Goal: Browse casually: Explore the website without a specific task or goal

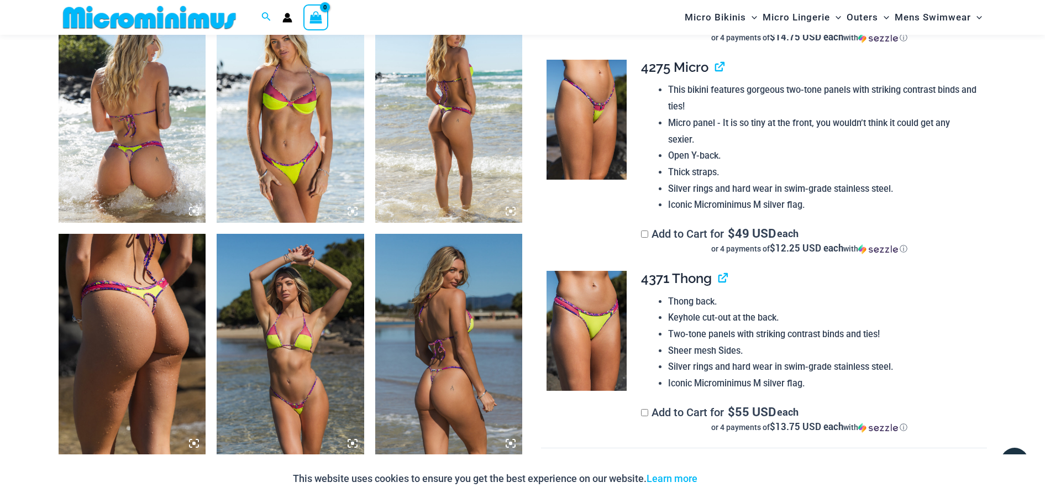
scroll to position [820, 0]
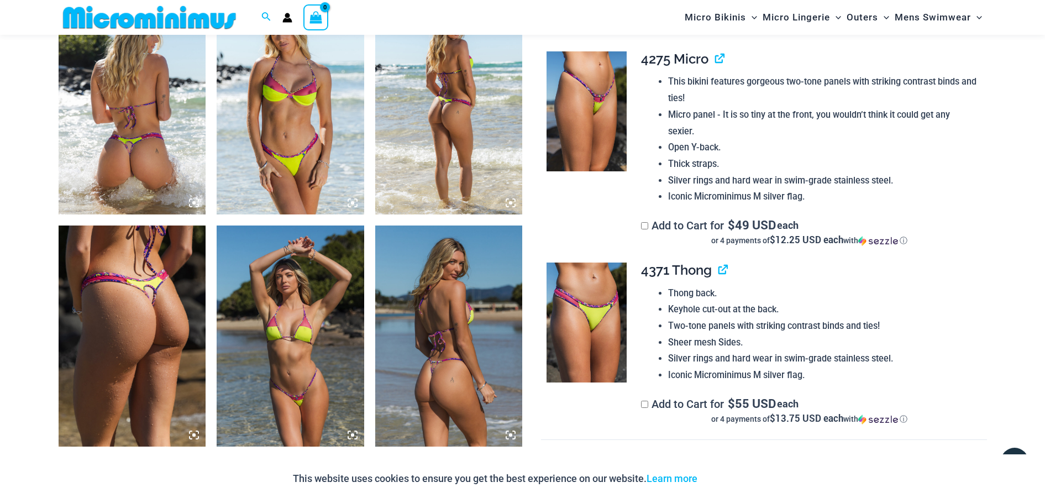
click at [287, 141] on img at bounding box center [291, 103] width 148 height 221
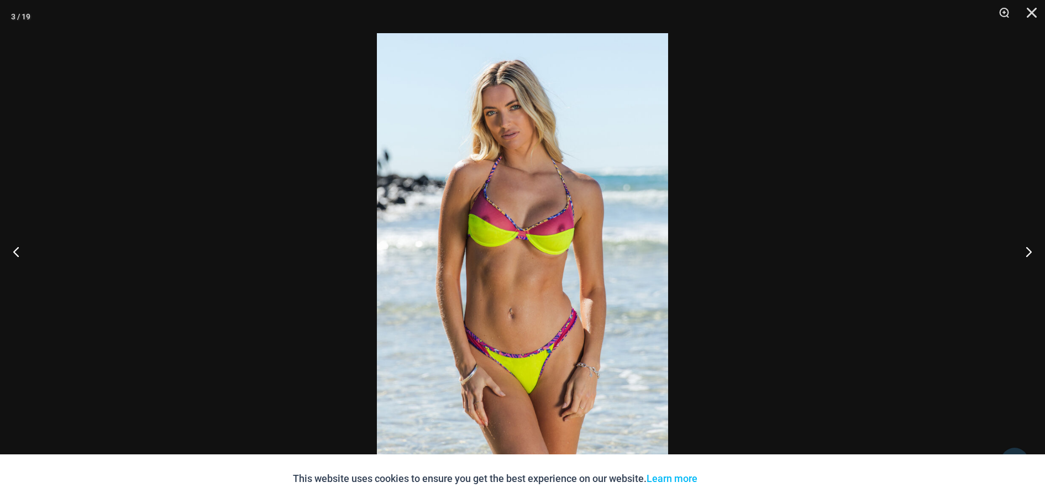
click at [563, 250] on img at bounding box center [522, 251] width 291 height 437
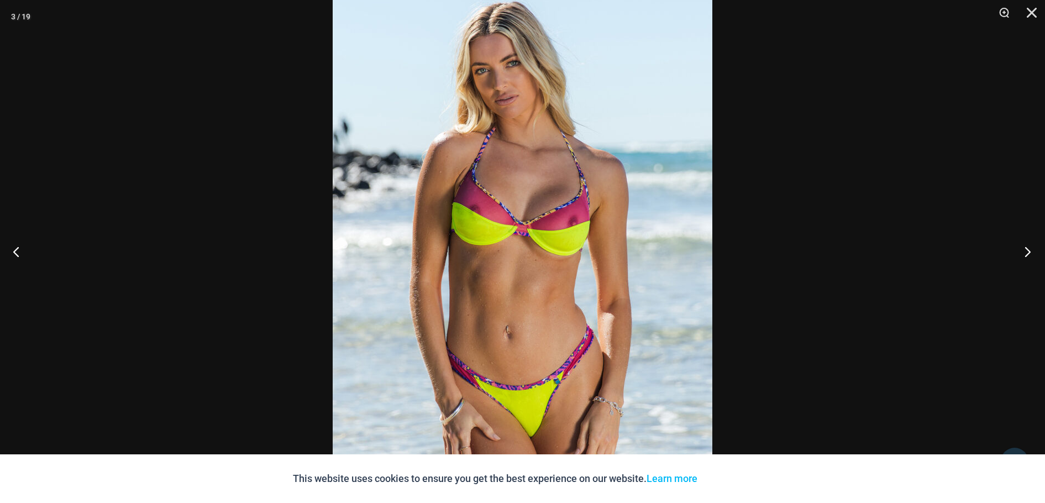
click at [1027, 251] on button "Next" at bounding box center [1024, 251] width 41 height 55
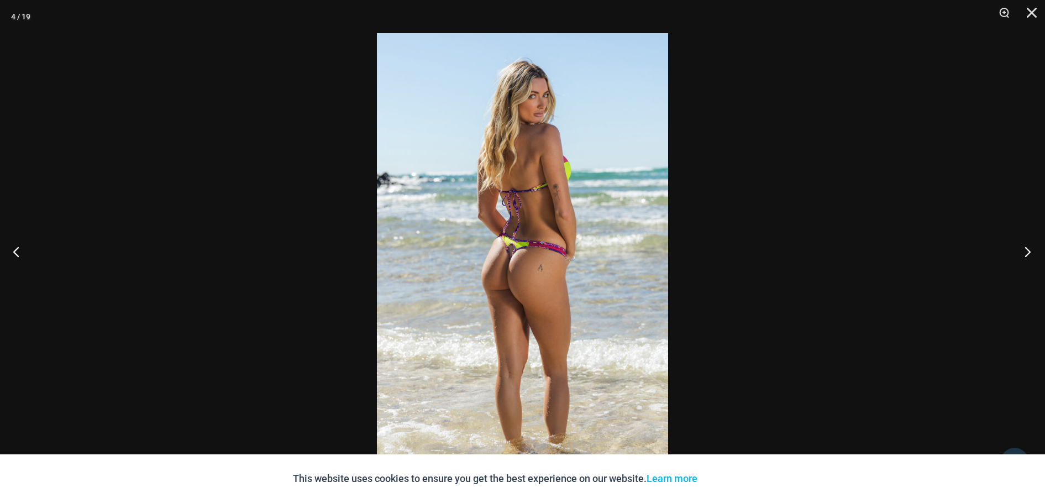
click at [1027, 251] on button "Next" at bounding box center [1024, 251] width 41 height 55
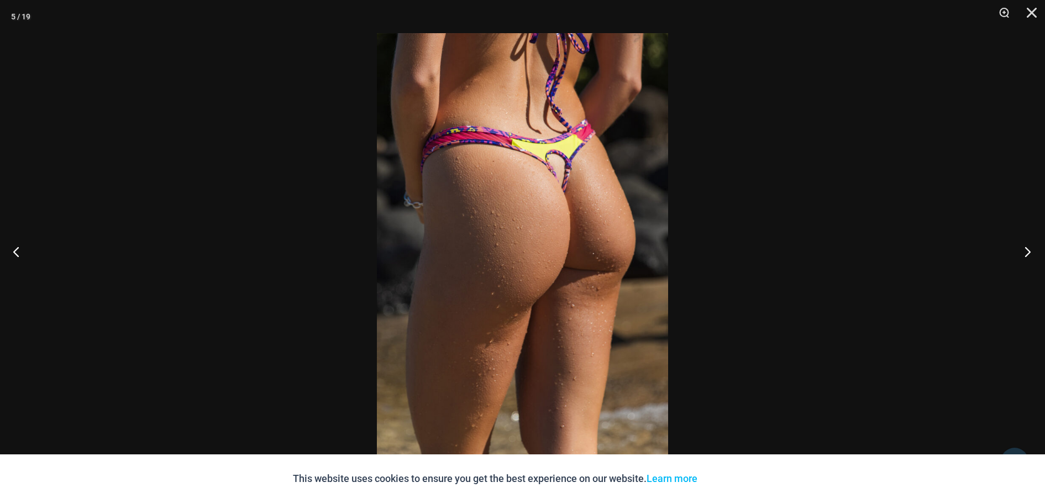
click at [1028, 253] on button "Next" at bounding box center [1024, 251] width 41 height 55
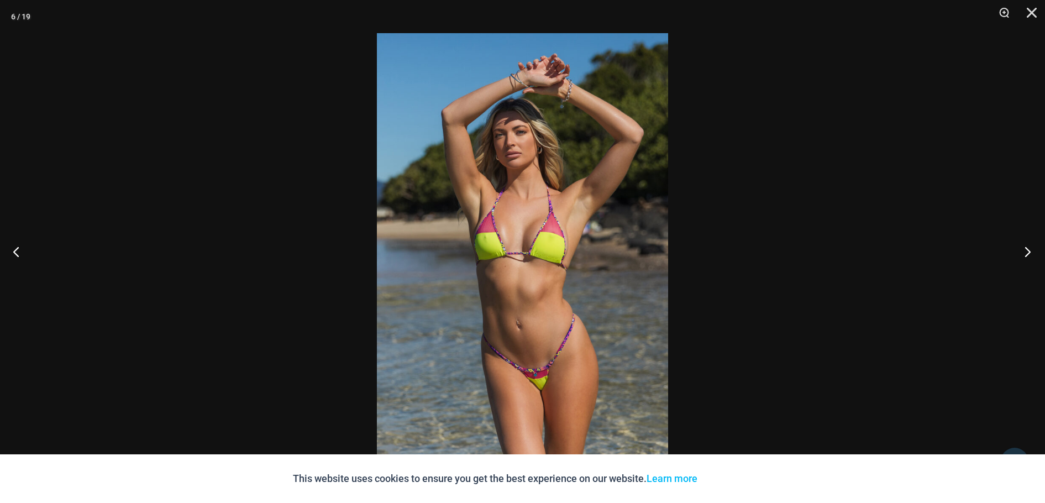
click at [1027, 253] on button "Next" at bounding box center [1024, 251] width 41 height 55
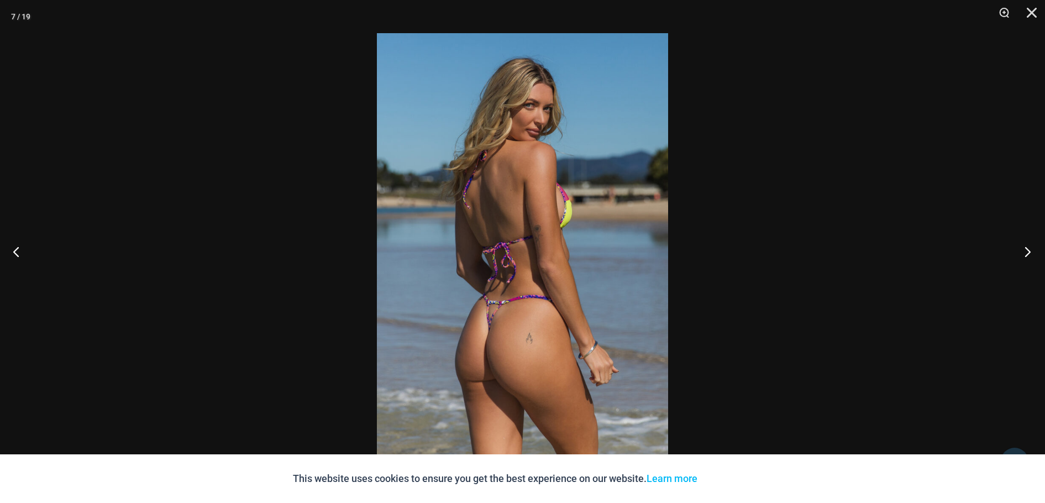
click at [1025, 253] on button "Next" at bounding box center [1024, 251] width 41 height 55
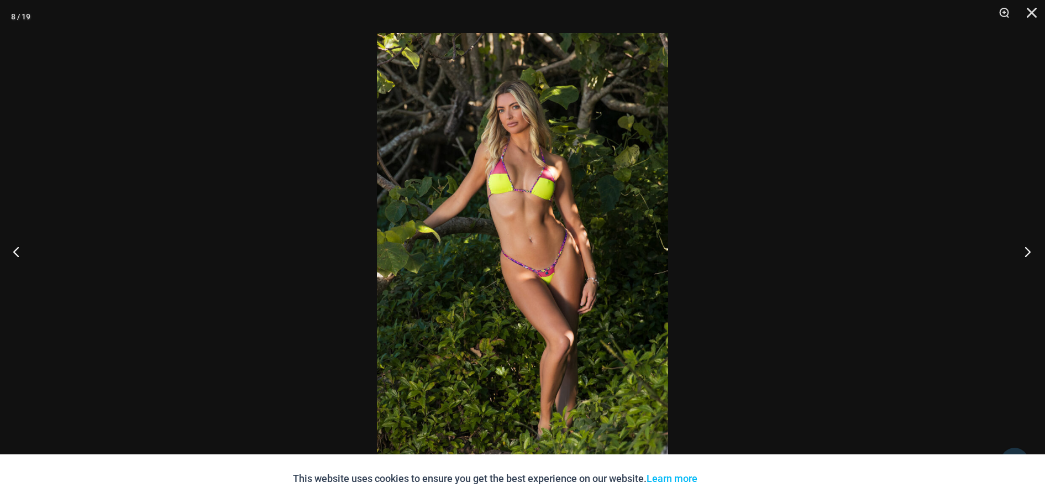
click at [1025, 253] on button "Next" at bounding box center [1024, 251] width 41 height 55
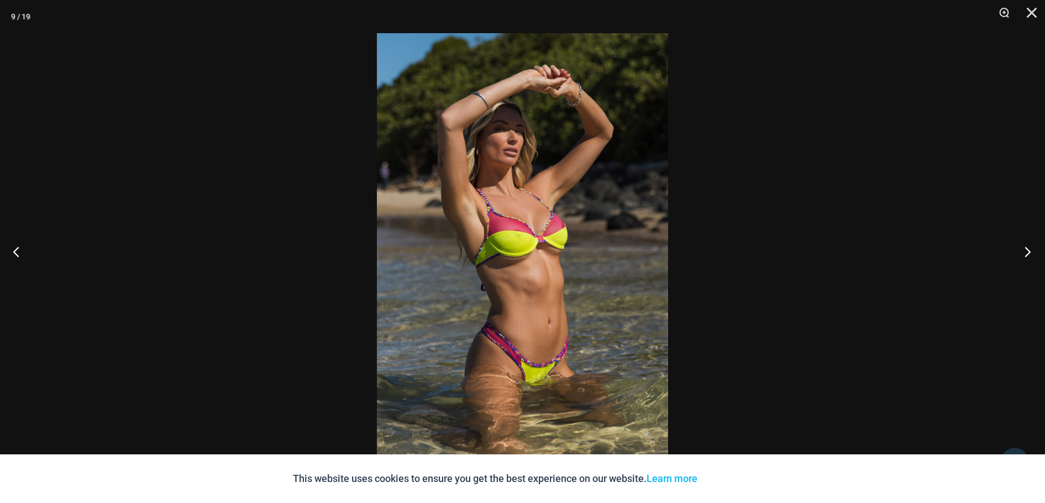
click at [1025, 253] on button "Next" at bounding box center [1024, 251] width 41 height 55
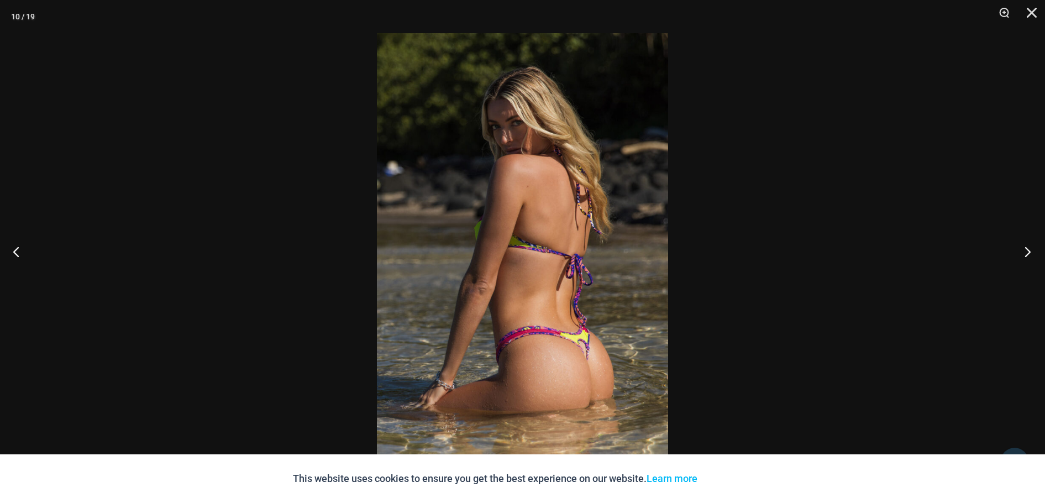
click at [1023, 252] on button "Next" at bounding box center [1024, 251] width 41 height 55
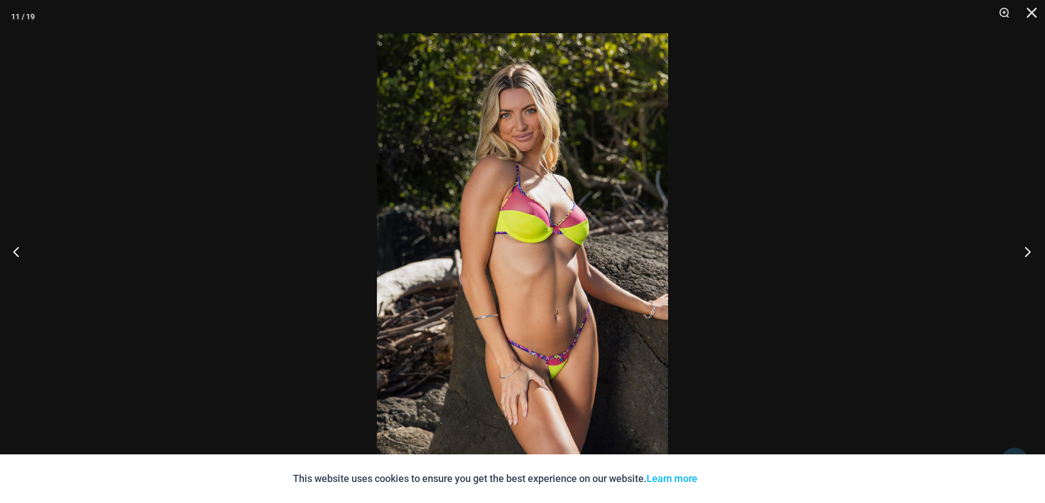
click at [1023, 252] on button "Next" at bounding box center [1024, 251] width 41 height 55
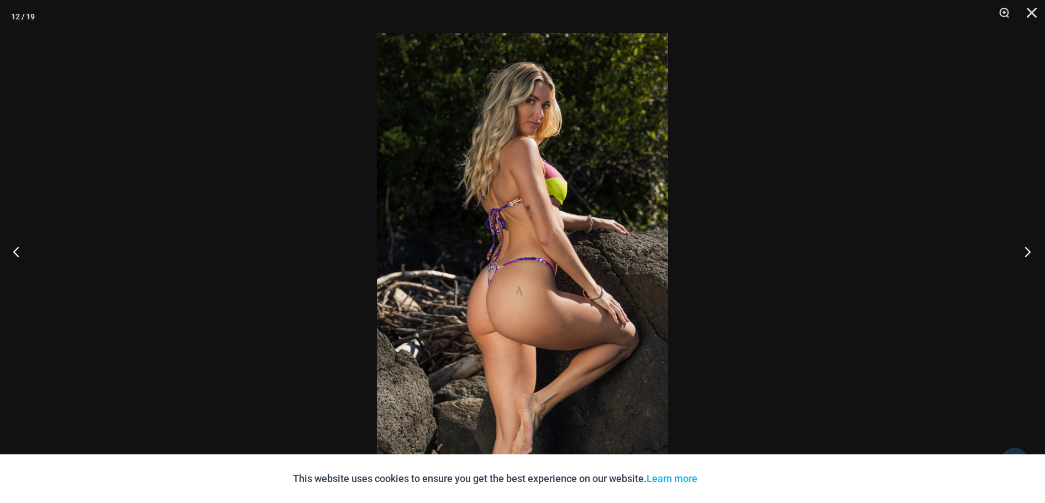
click at [1021, 252] on button "Next" at bounding box center [1024, 251] width 41 height 55
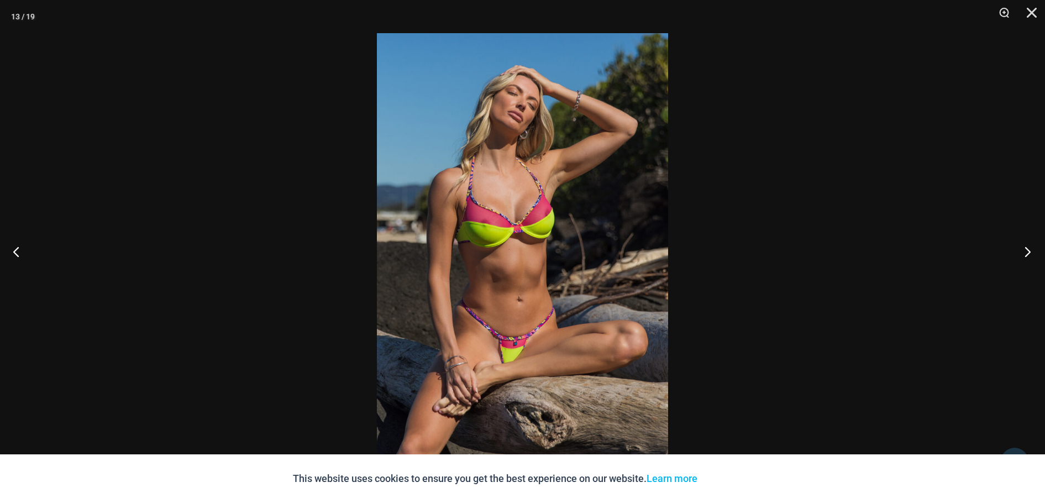
click at [1021, 250] on button "Next" at bounding box center [1024, 251] width 41 height 55
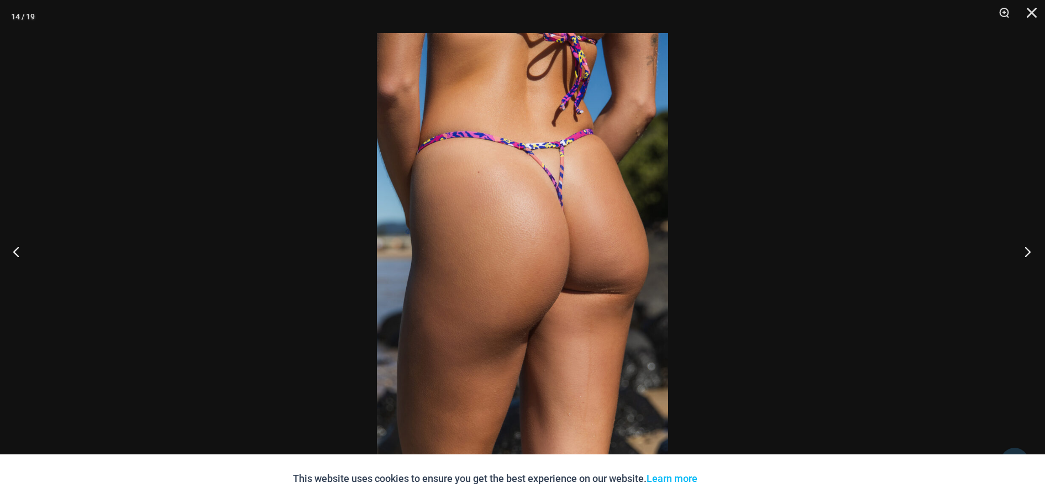
click at [1025, 247] on button "Next" at bounding box center [1024, 251] width 41 height 55
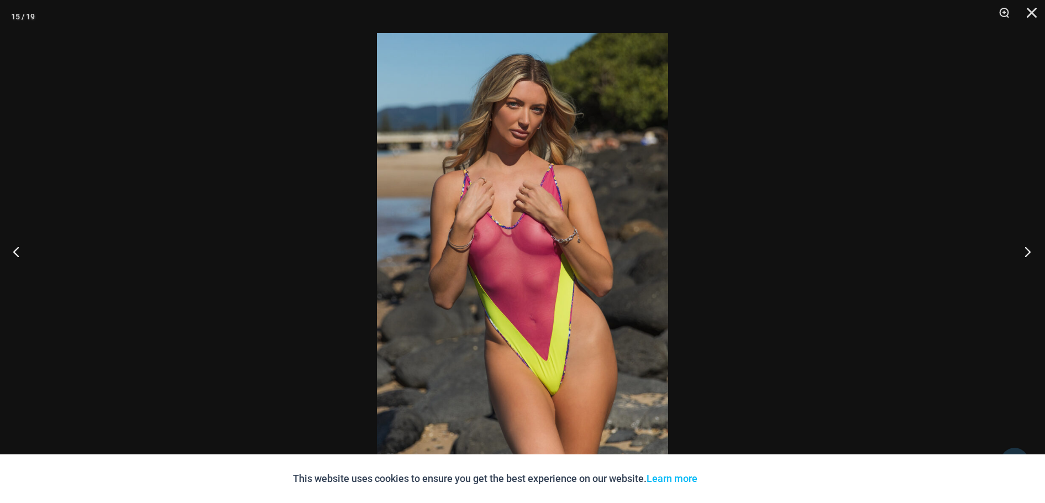
click at [1025, 251] on button "Next" at bounding box center [1024, 251] width 41 height 55
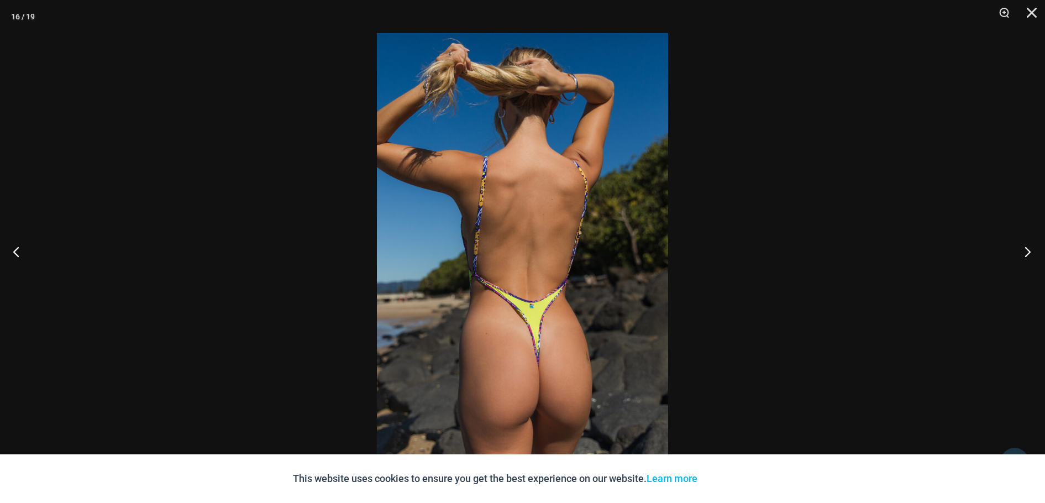
click at [1031, 251] on button "Next" at bounding box center [1024, 251] width 41 height 55
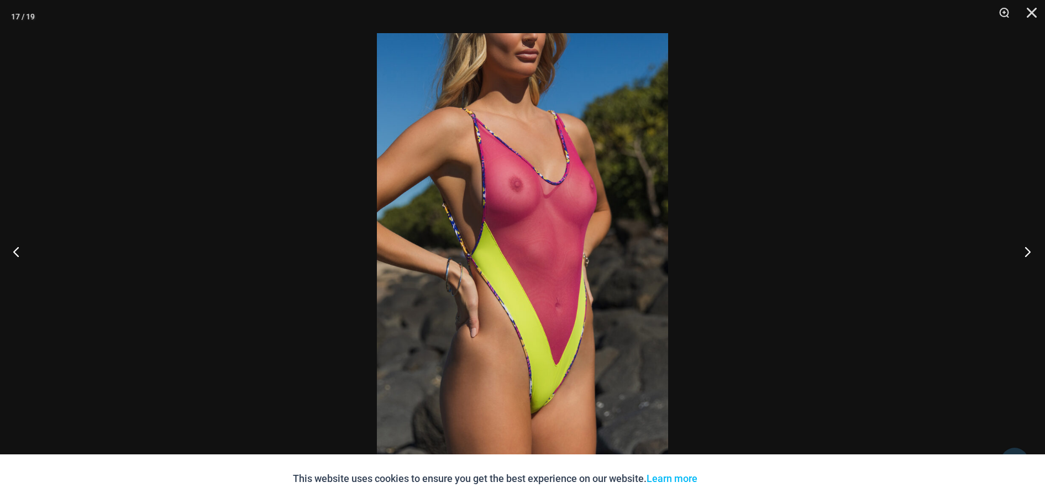
click at [1016, 248] on button "Next" at bounding box center [1024, 251] width 41 height 55
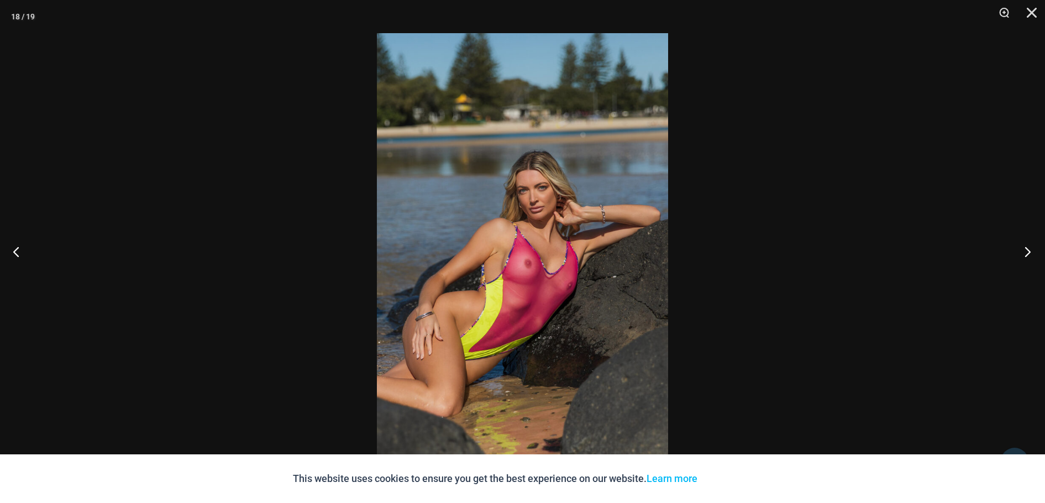
click at [1027, 252] on button "Next" at bounding box center [1024, 251] width 41 height 55
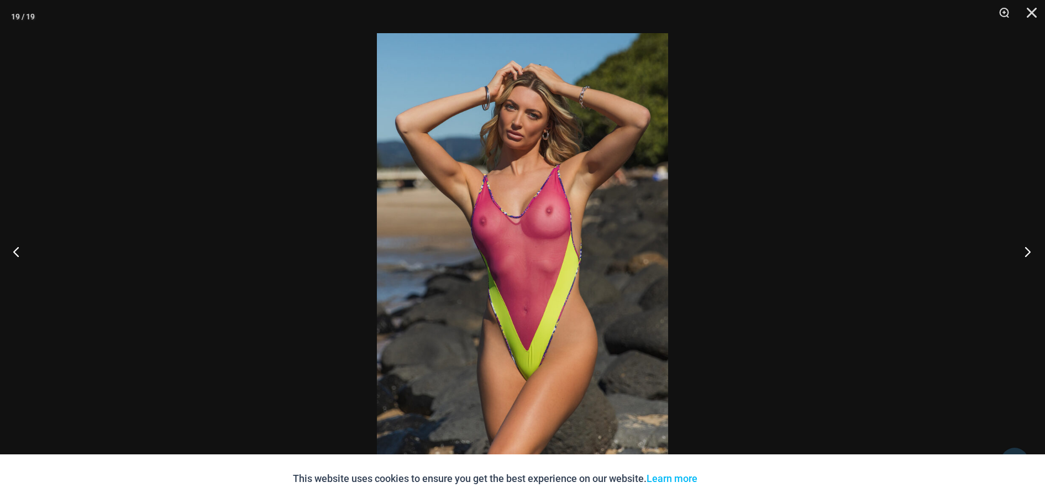
click at [1027, 252] on button "Next" at bounding box center [1024, 251] width 41 height 55
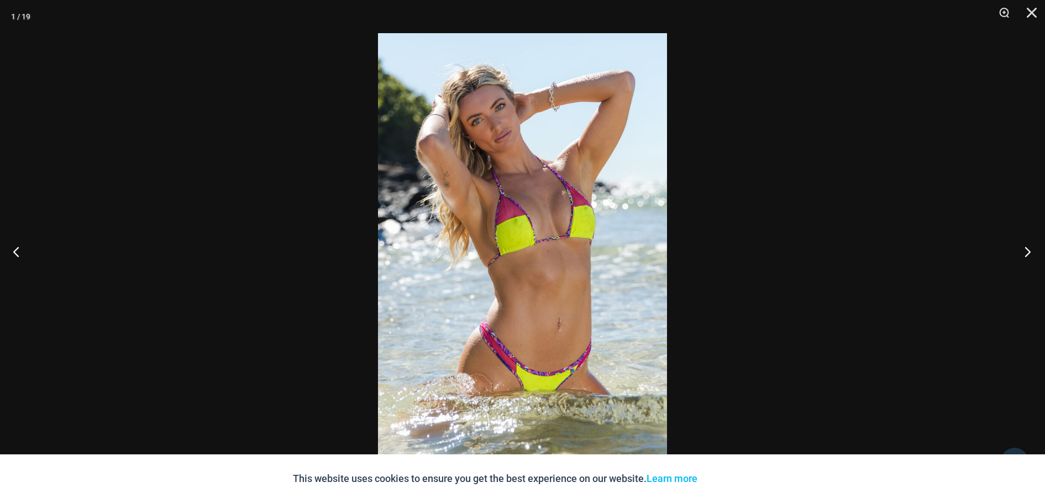
click at [1027, 252] on button "Next" at bounding box center [1024, 251] width 41 height 55
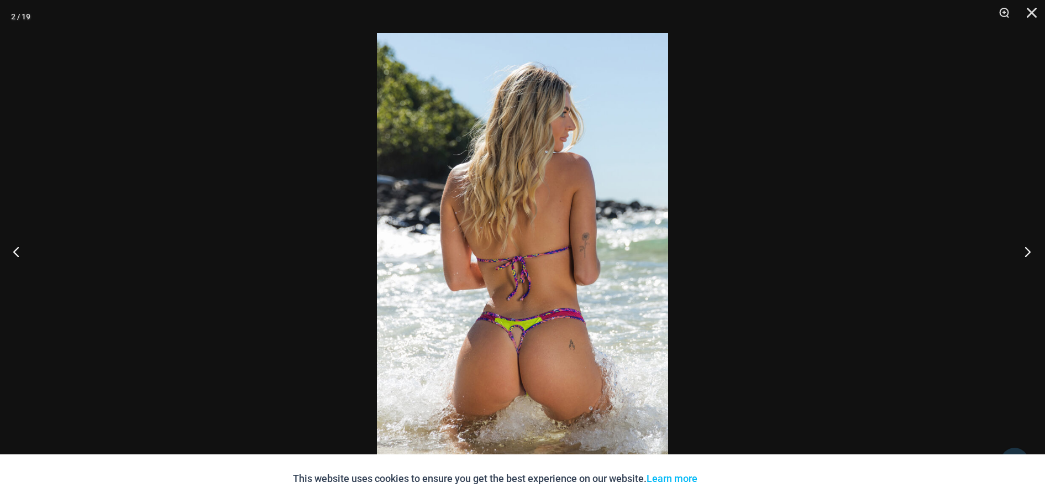
click at [1027, 252] on button "Next" at bounding box center [1024, 251] width 41 height 55
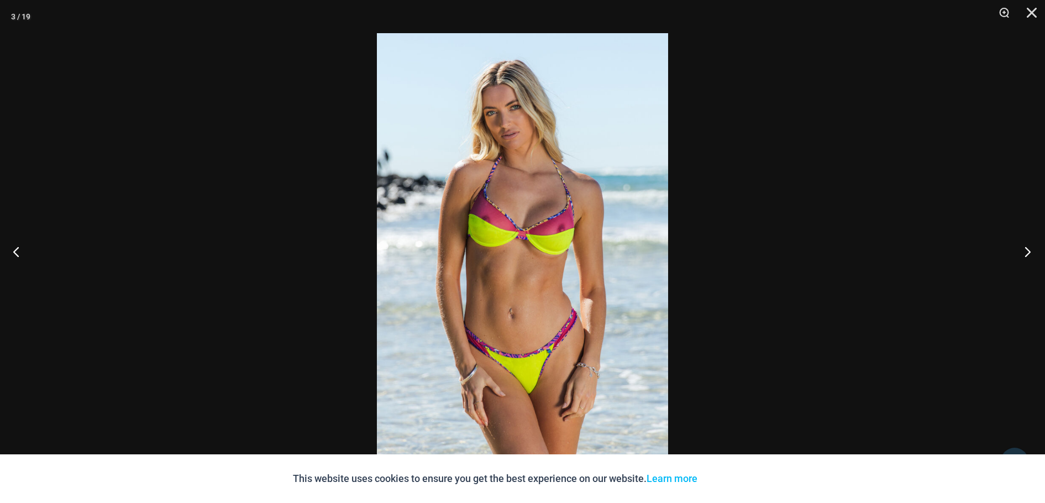
click at [1027, 252] on button "Next" at bounding box center [1024, 251] width 41 height 55
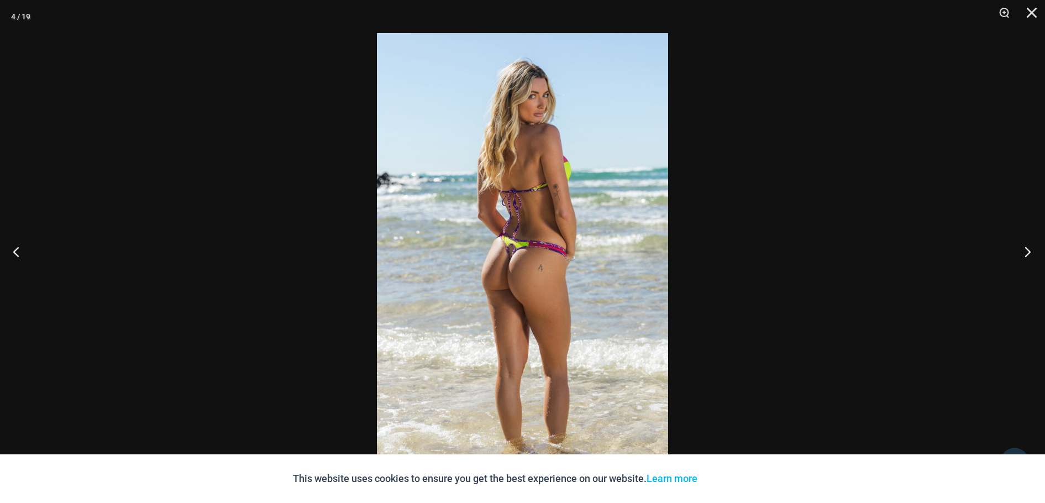
click at [1026, 252] on button "Next" at bounding box center [1024, 251] width 41 height 55
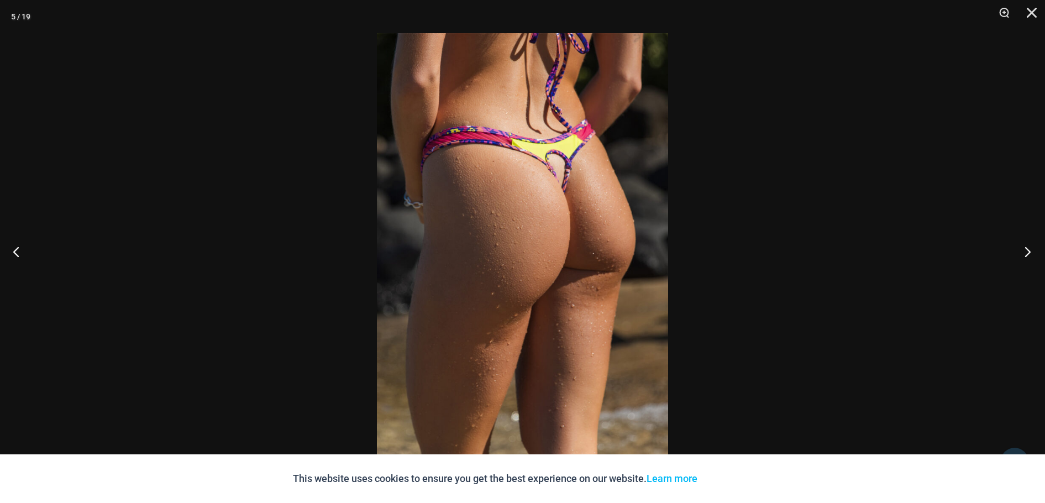
click at [1025, 250] on button "Next" at bounding box center [1024, 251] width 41 height 55
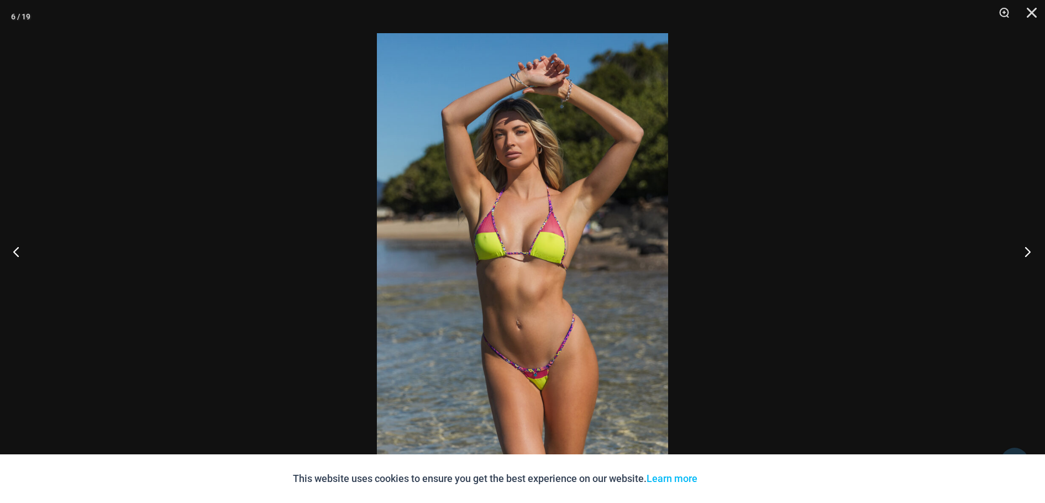
click at [1025, 250] on button "Next" at bounding box center [1024, 251] width 41 height 55
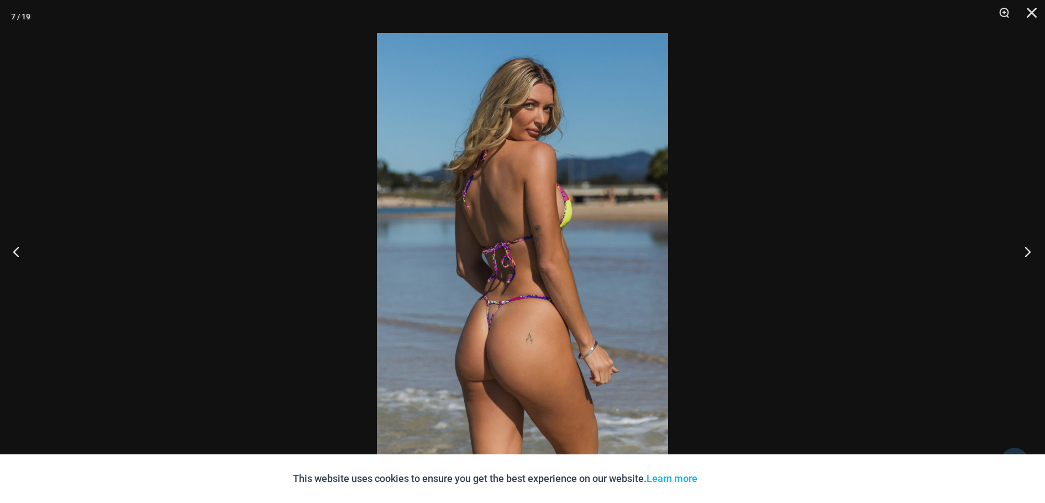
click at [1023, 250] on button "Next" at bounding box center [1024, 251] width 41 height 55
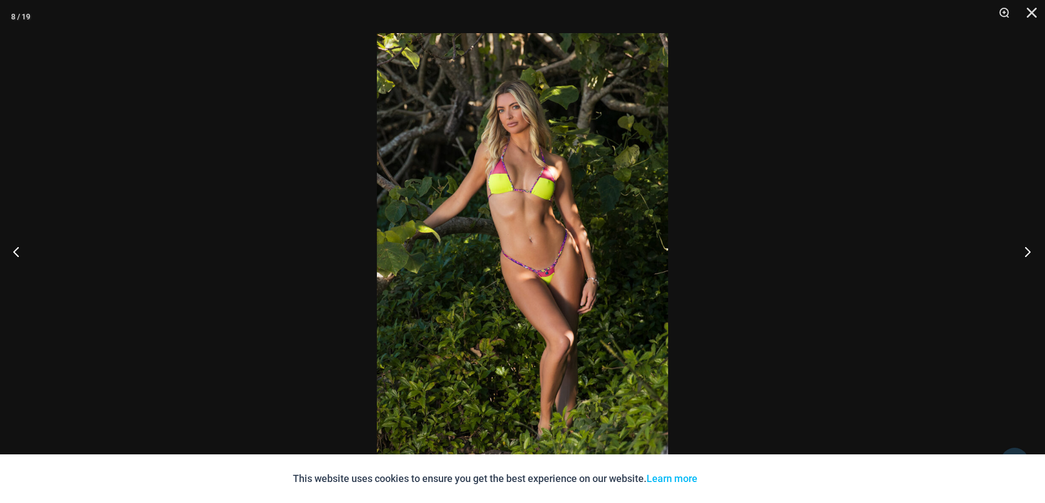
click at [1023, 250] on button "Next" at bounding box center [1024, 251] width 41 height 55
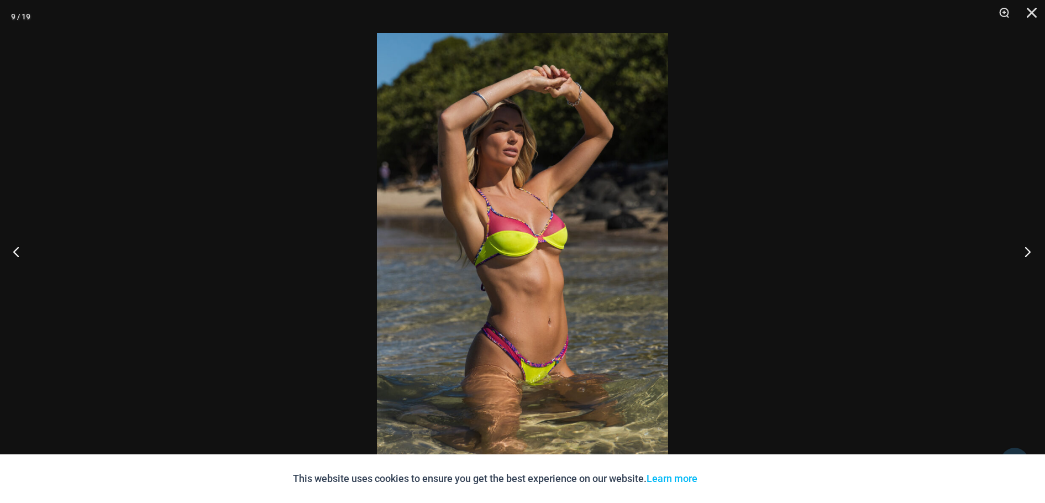
click at [1027, 255] on button "Next" at bounding box center [1024, 251] width 41 height 55
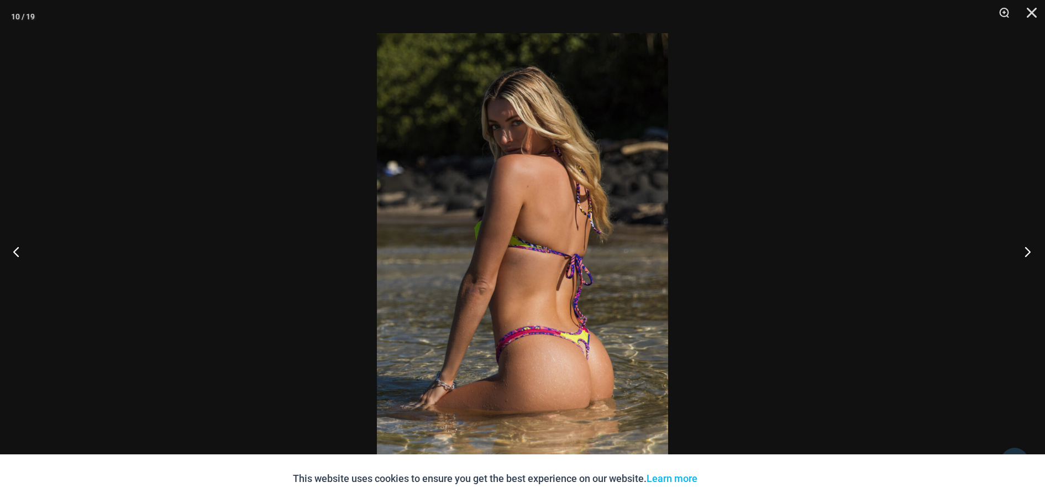
click at [1015, 256] on button "Next" at bounding box center [1024, 251] width 41 height 55
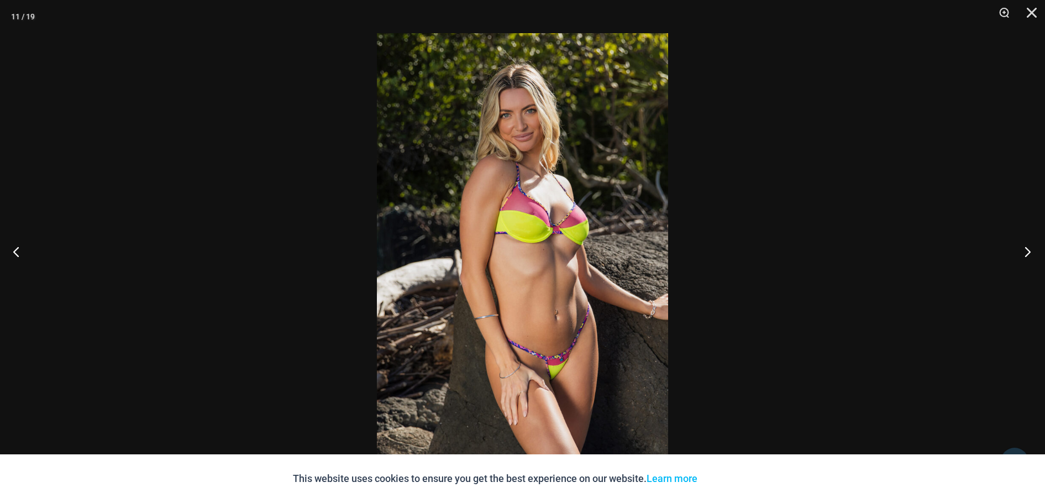
click at [1015, 255] on button "Next" at bounding box center [1024, 251] width 41 height 55
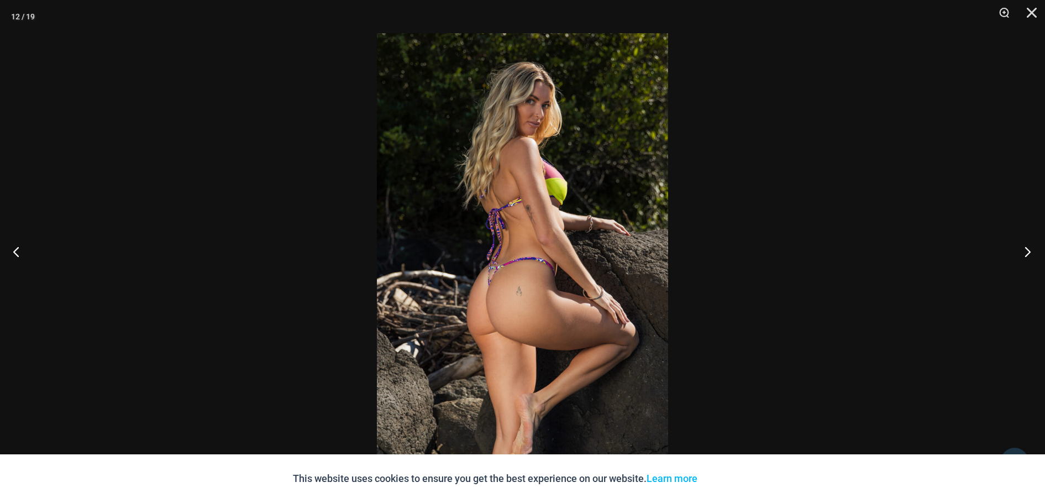
click at [1015, 254] on button "Next" at bounding box center [1024, 251] width 41 height 55
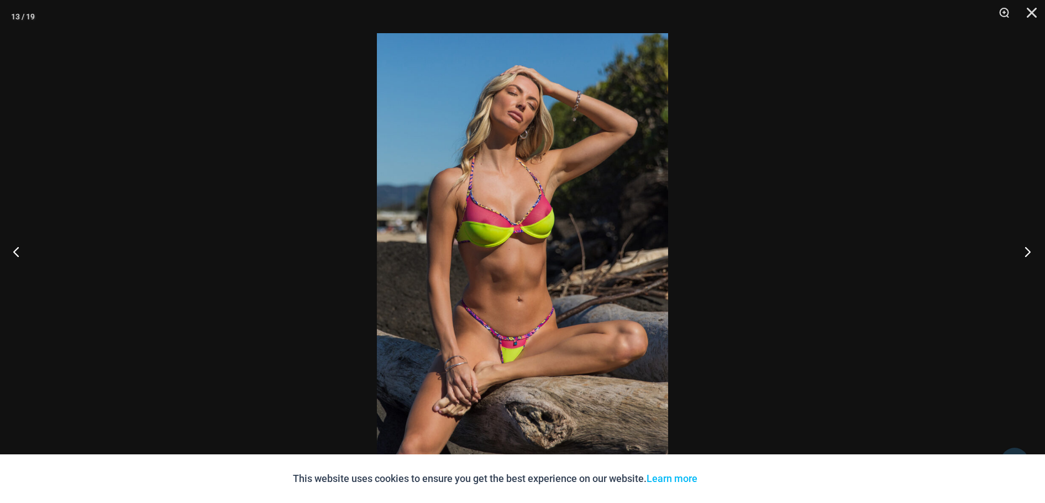
click at [1016, 254] on button "Next" at bounding box center [1024, 251] width 41 height 55
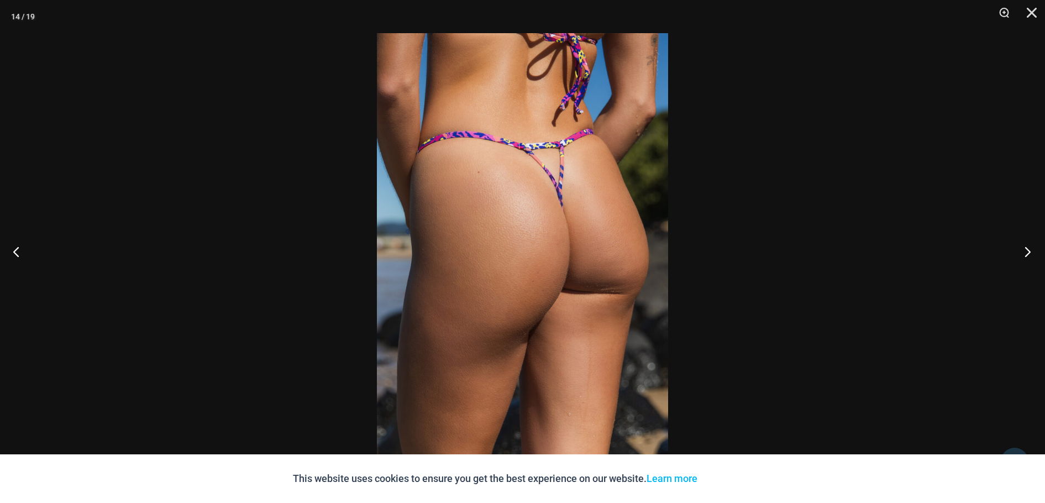
click at [1016, 252] on button "Next" at bounding box center [1024, 251] width 41 height 55
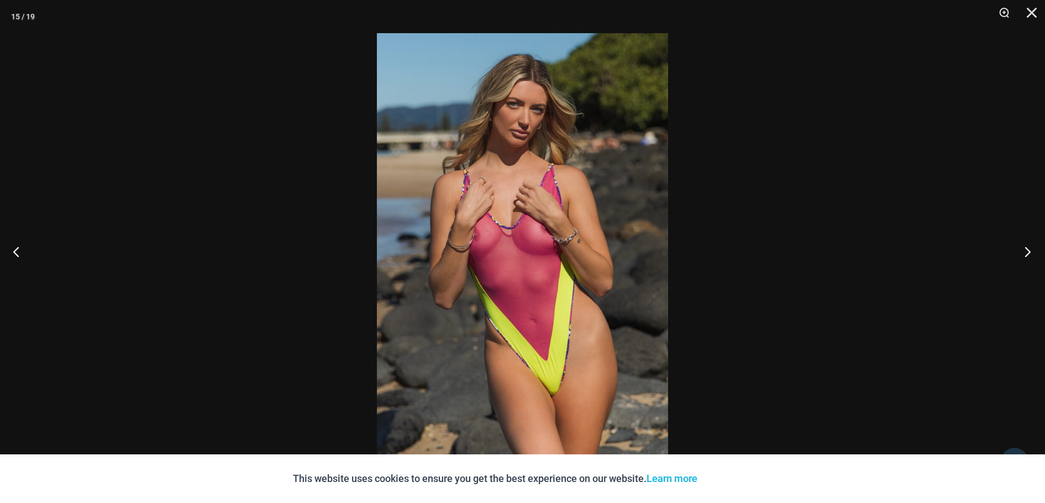
click at [1016, 252] on button "Next" at bounding box center [1024, 251] width 41 height 55
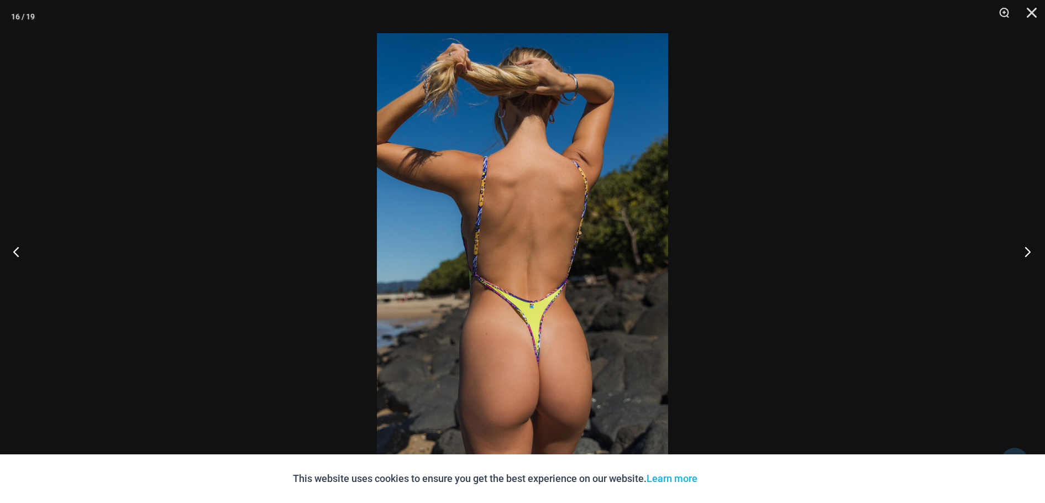
click at [1016, 252] on button "Next" at bounding box center [1024, 251] width 41 height 55
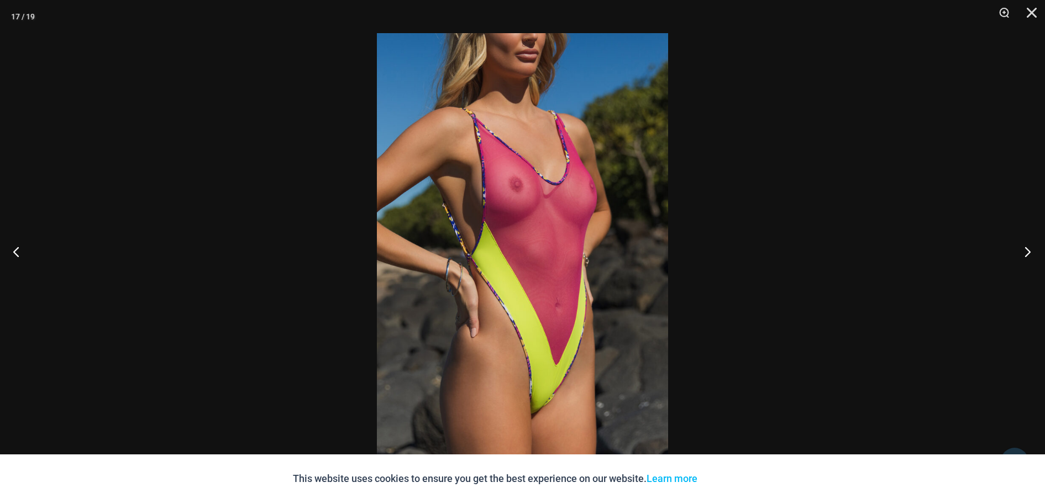
click at [1016, 252] on button "Next" at bounding box center [1024, 251] width 41 height 55
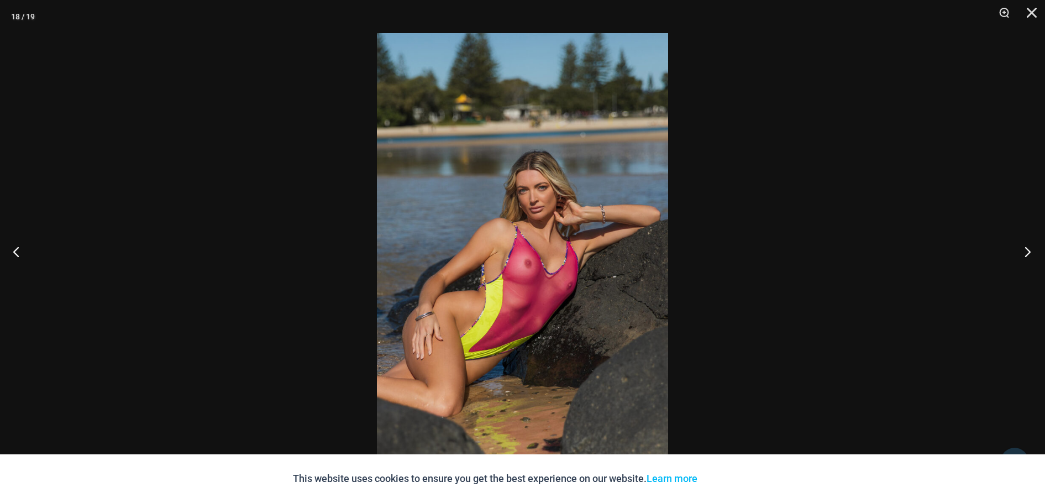
click at [1022, 251] on button "Next" at bounding box center [1024, 251] width 41 height 55
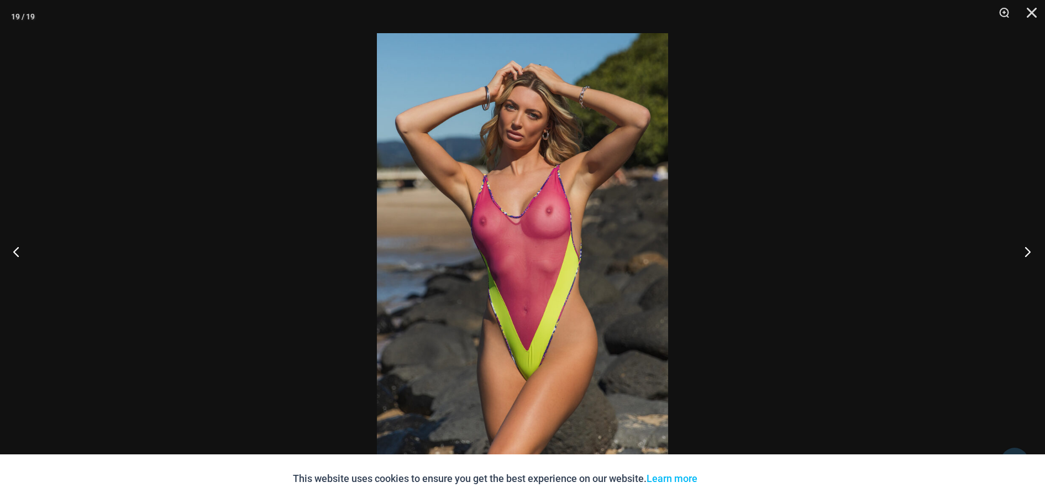
click at [1022, 251] on button "Next" at bounding box center [1024, 251] width 41 height 55
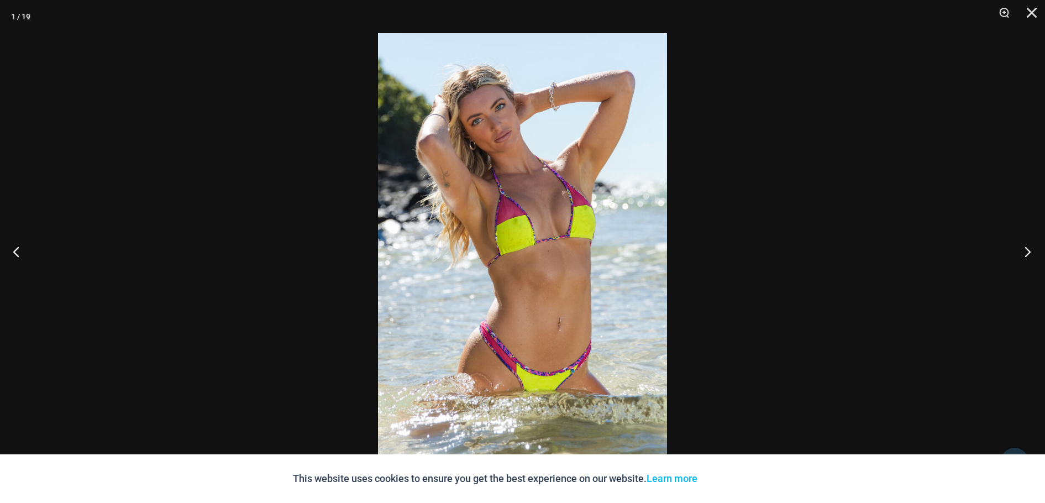
click at [1022, 251] on button "Next" at bounding box center [1024, 251] width 41 height 55
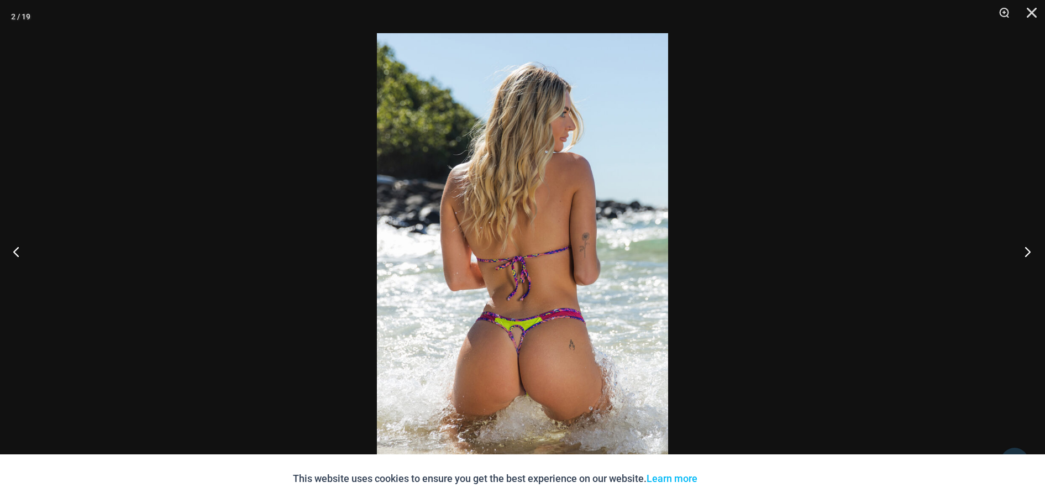
click at [1022, 251] on button "Next" at bounding box center [1024, 251] width 41 height 55
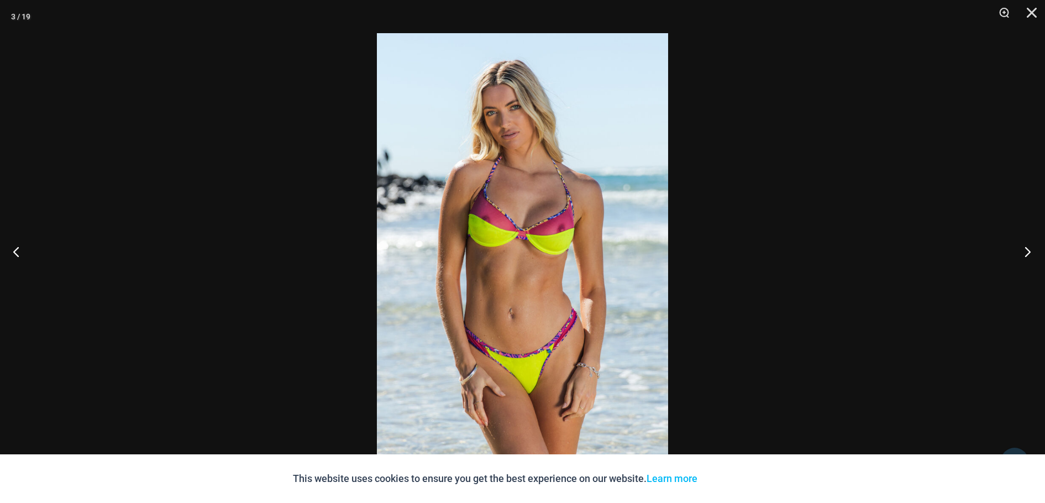
click at [1022, 251] on button "Next" at bounding box center [1024, 251] width 41 height 55
